Goal: Complete application form

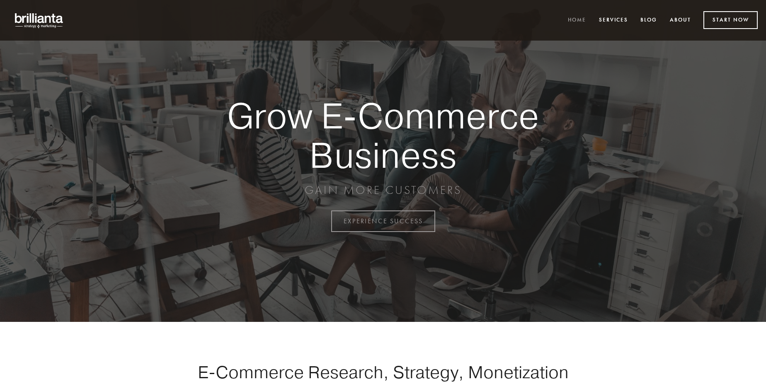
scroll to position [2173, 0]
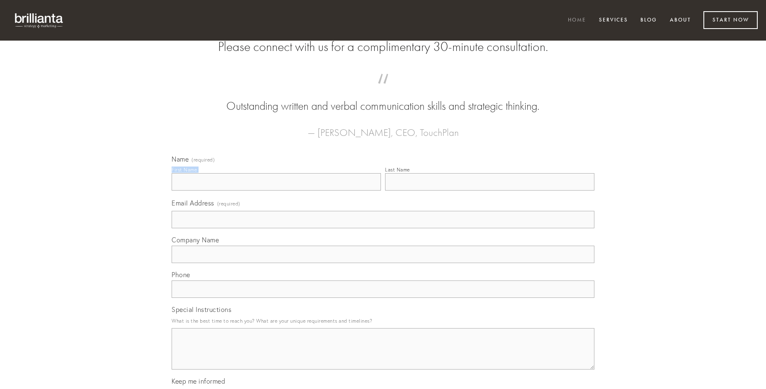
type input "[PERSON_NAME]"
click at [489, 191] on input "Last Name" at bounding box center [489, 181] width 209 height 17
type input "[PERSON_NAME]"
click at [383, 228] on input "Email Address (required)" at bounding box center [383, 219] width 423 height 17
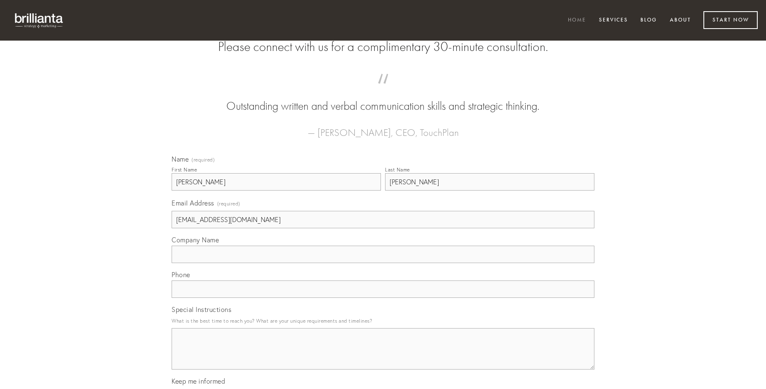
type input "[EMAIL_ADDRESS][DOMAIN_NAME]"
click at [383, 263] on input "Company Name" at bounding box center [383, 254] width 423 height 17
type input "aut"
click at [383, 298] on input "text" at bounding box center [383, 289] width 423 height 17
click at [383, 356] on textarea "Special Instructions" at bounding box center [383, 348] width 423 height 41
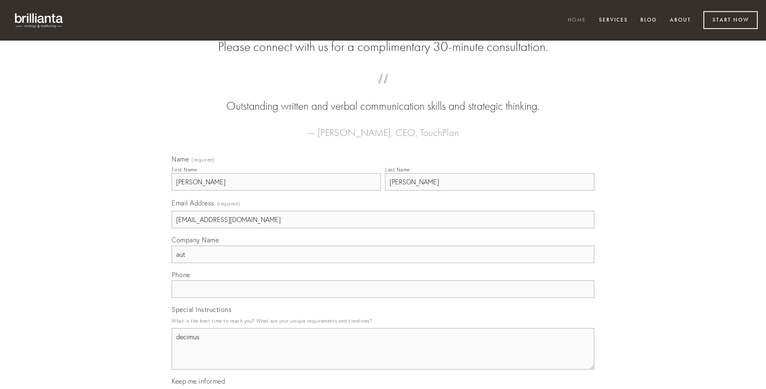
type textarea "decimus"
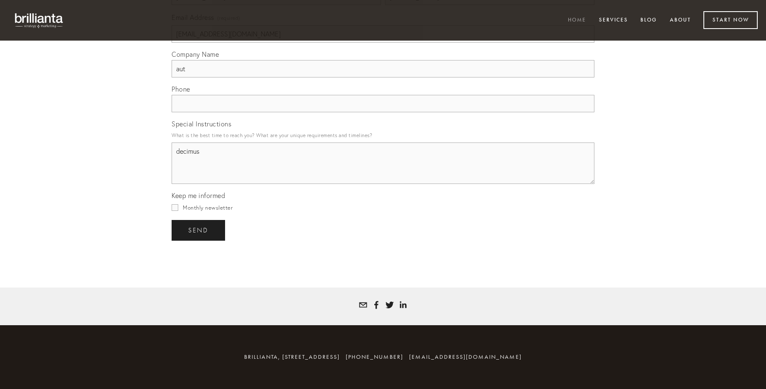
click at [199, 230] on span "send" at bounding box center [198, 230] width 20 height 7
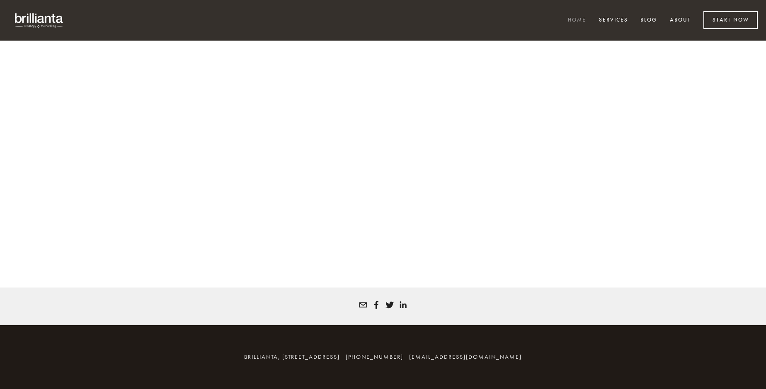
scroll to position [2161, 0]
